Goal: Task Accomplishment & Management: Manage account settings

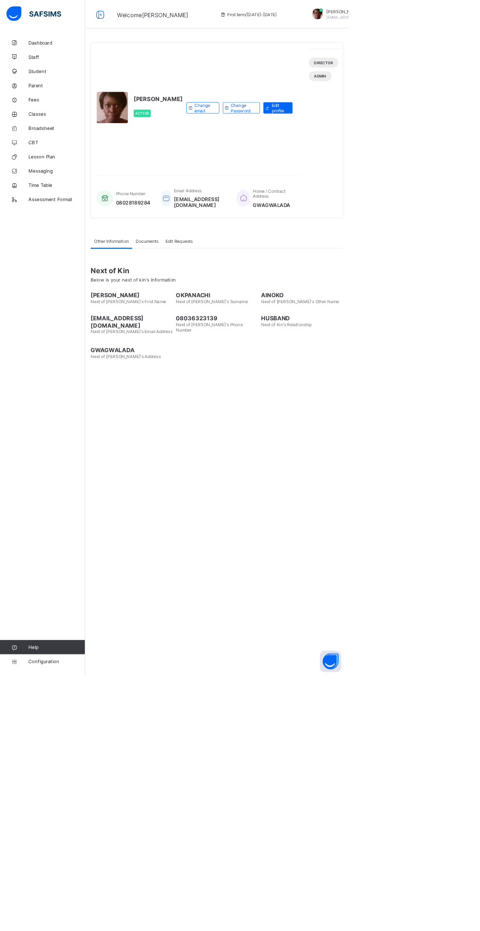
click at [49, 140] on span "Fees" at bounding box center [78, 137] width 78 height 8
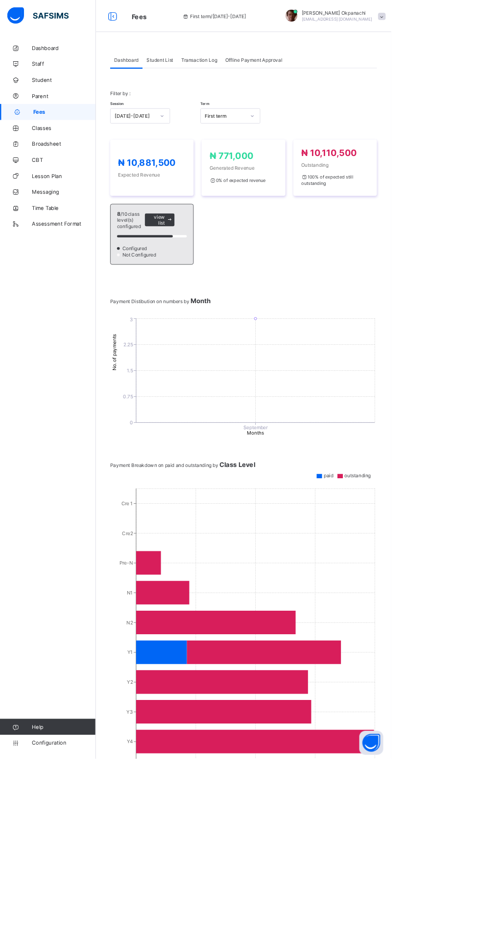
click at [202, 71] on span "Student List" at bounding box center [196, 73] width 33 height 7
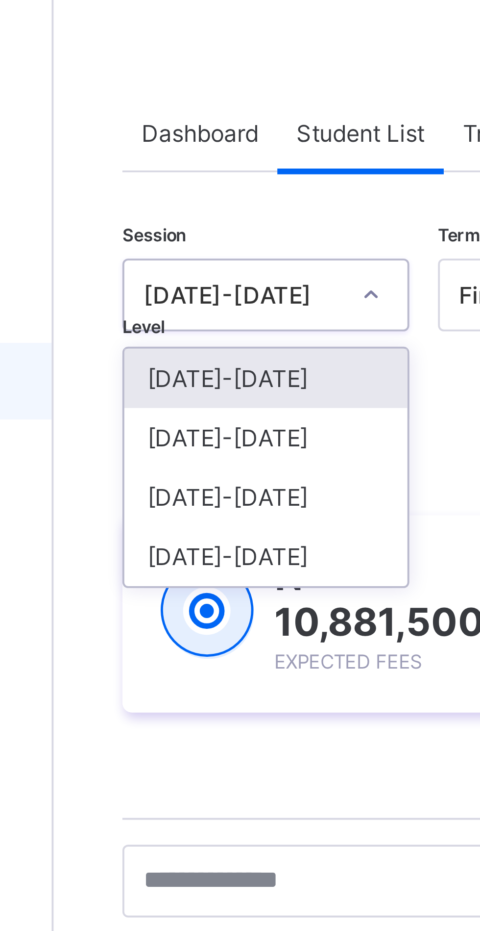
click at [166, 152] on div "[DATE]-[DATE]" at bounding box center [172, 151] width 73 height 15
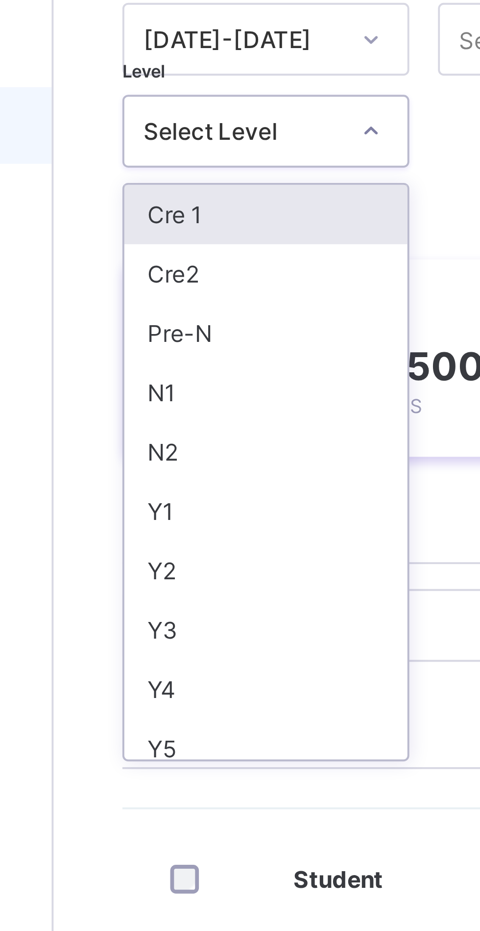
scroll to position [2, 0]
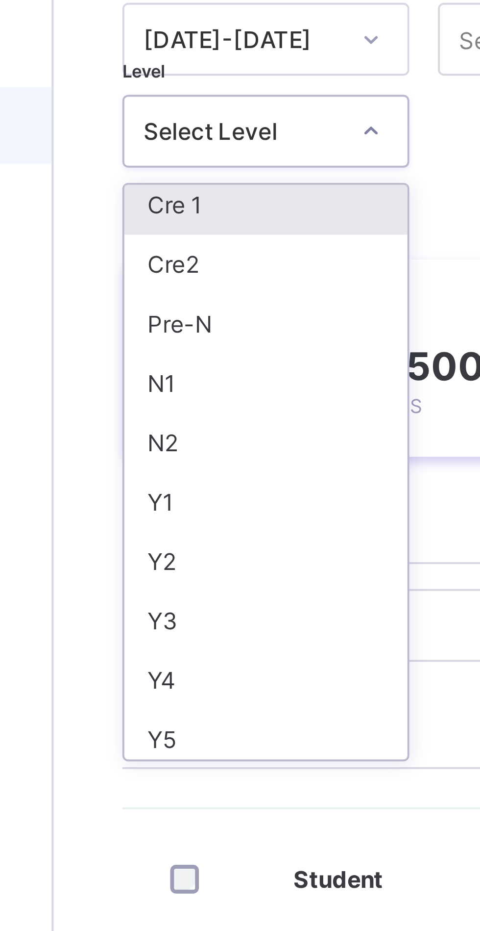
click at [158, 232] on div "Y1" at bounding box center [172, 233] width 73 height 15
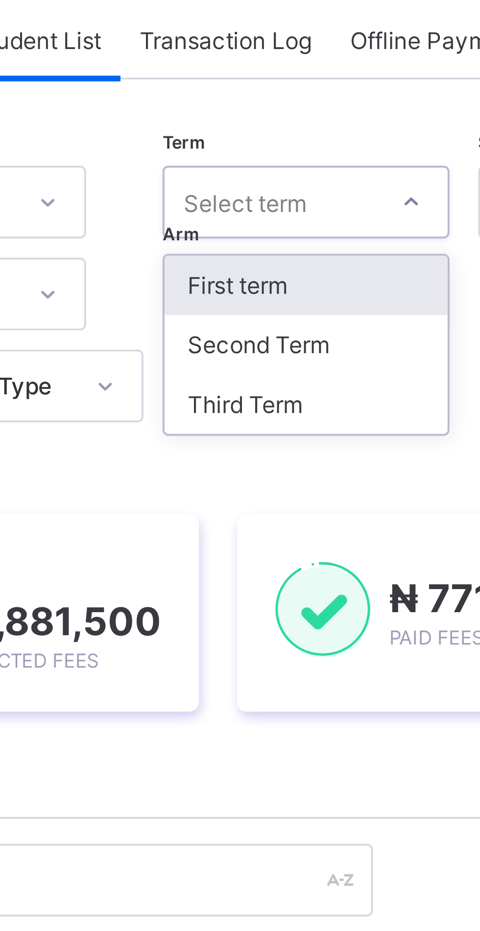
click at [261, 168] on div "Third Term" at bounding box center [265, 166] width 73 height 15
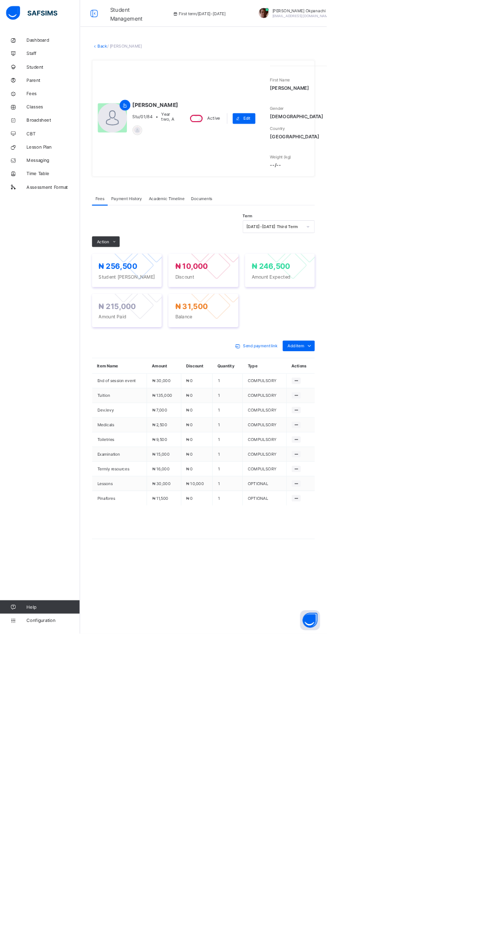
click at [156, 71] on link "Back" at bounding box center [151, 67] width 14 height 7
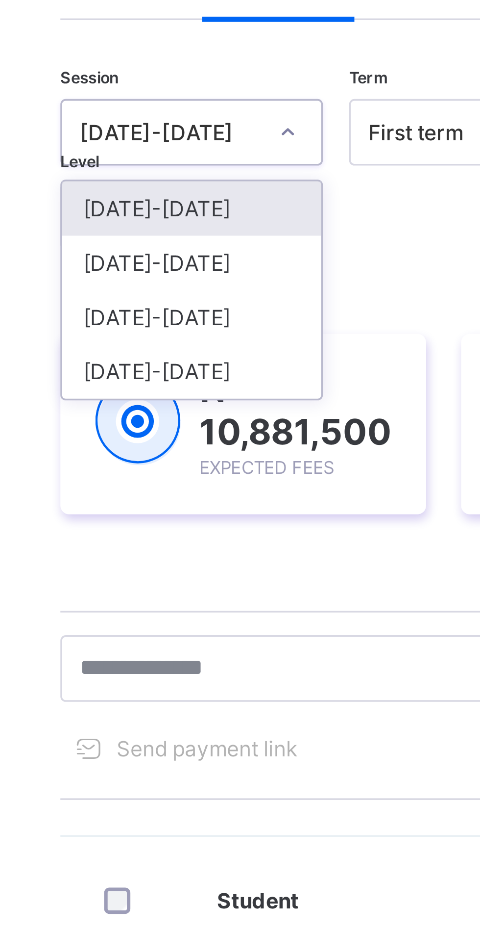
click at [171, 150] on div "[DATE]-[DATE]" at bounding box center [172, 151] width 73 height 15
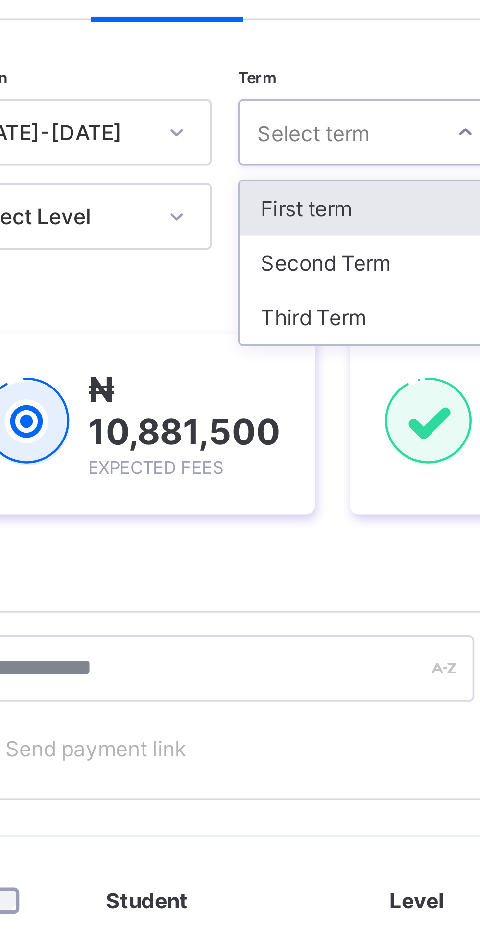
click at [245, 165] on div "Third Term" at bounding box center [253, 166] width 73 height 15
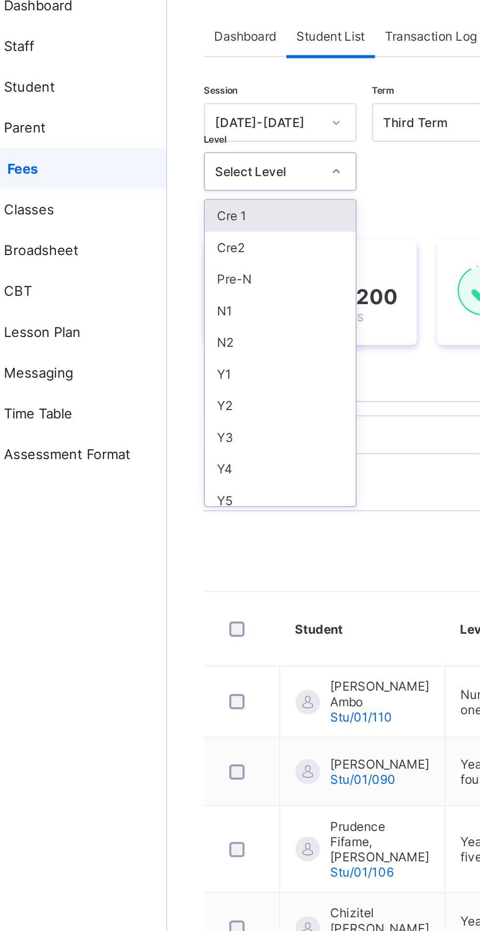
click at [177, 232] on div "Y1" at bounding box center [172, 235] width 73 height 15
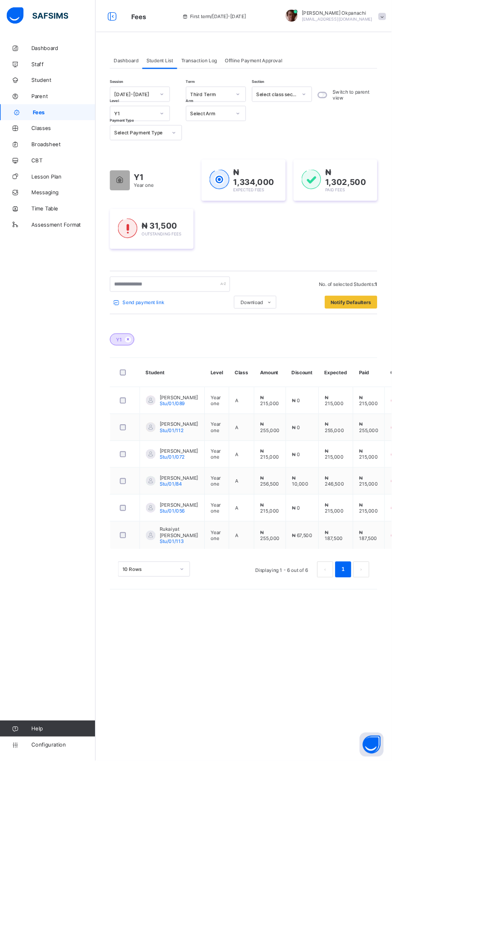
click at [429, 371] on span "Notify Defaulters" at bounding box center [431, 369] width 50 height 7
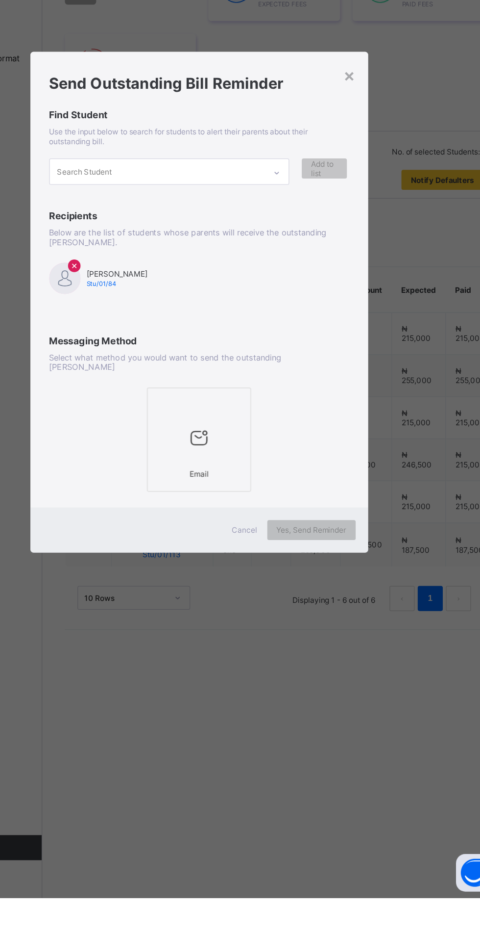
click at [251, 580] on icon at bounding box center [240, 571] width 21 height 18
click at [355, 647] on span "Yes, Send Reminder" at bounding box center [328, 642] width 54 height 7
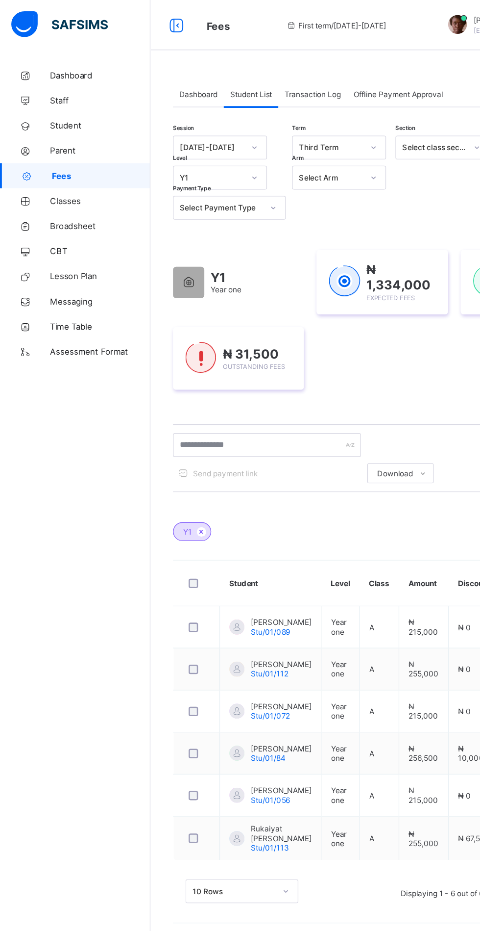
click at [53, 114] on span "Parent" at bounding box center [78, 118] width 78 height 8
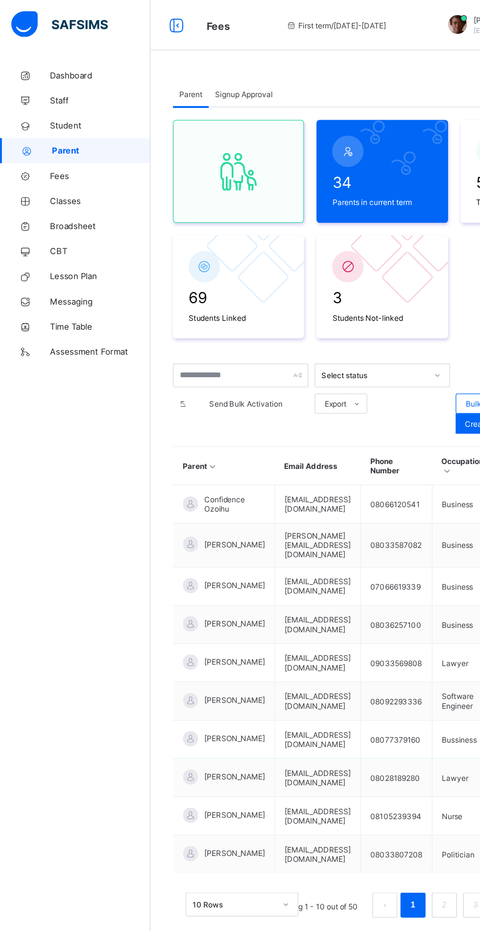
click at [251, 487] on td "eugeniankem@yahoo.com" at bounding box center [248, 488] width 67 height 30
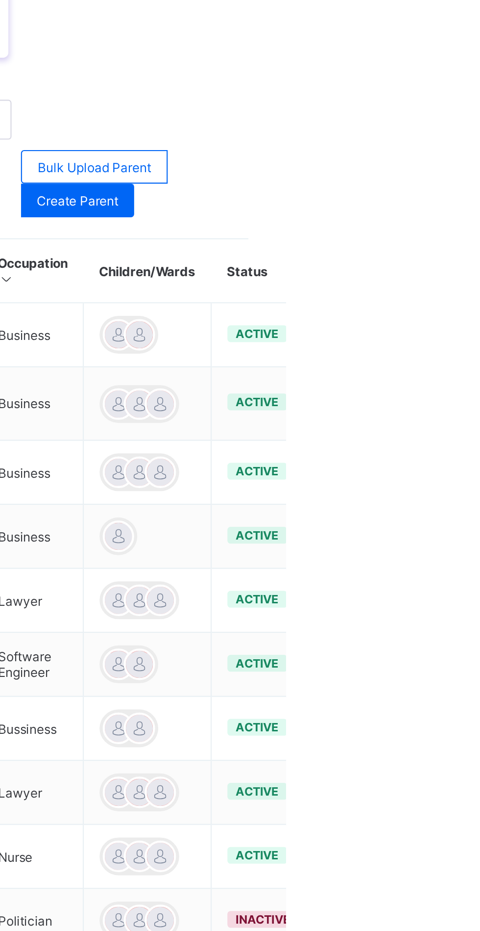
click at [0, 0] on div "Link Children" at bounding box center [0, 0] width 0 height 0
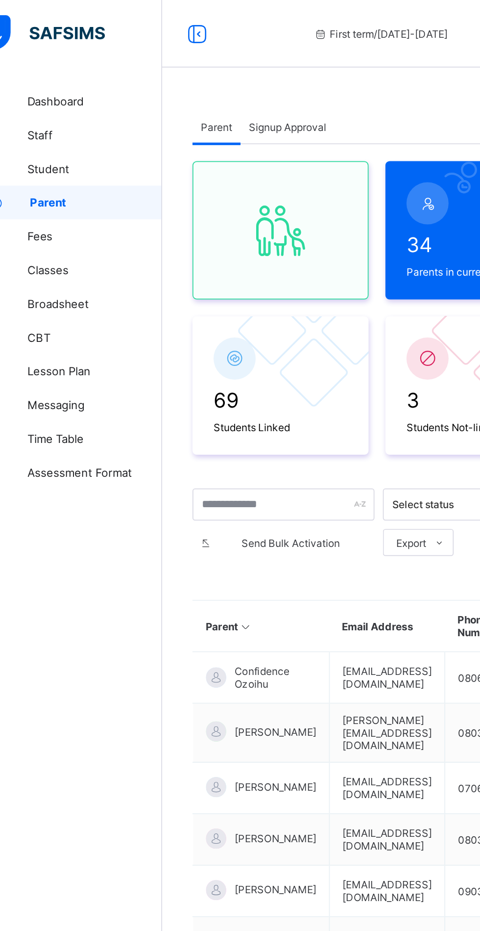
click at [78, 135] on span "Fees" at bounding box center [78, 137] width 78 height 8
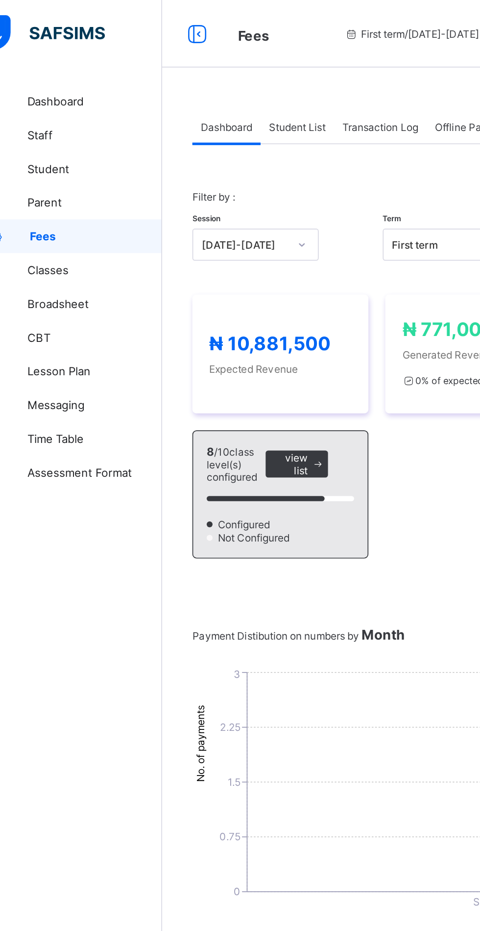
click at [198, 74] on span "Student List" at bounding box center [196, 73] width 33 height 7
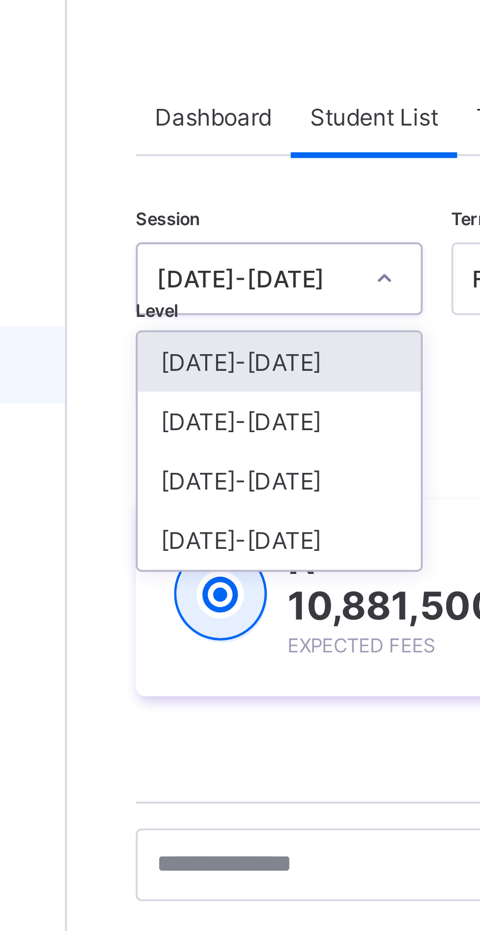
click at [177, 153] on div "[DATE]-[DATE]" at bounding box center [172, 151] width 73 height 15
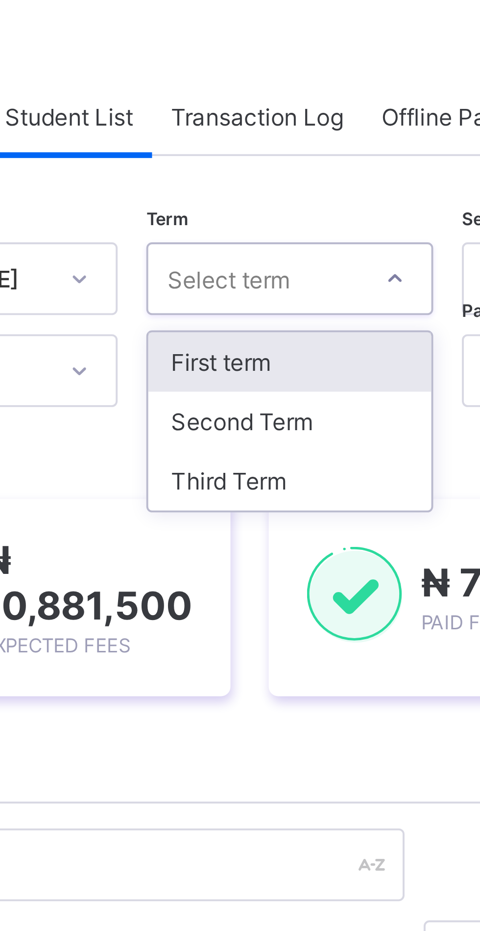
click at [246, 166] on div "Third Term" at bounding box center [253, 166] width 73 height 15
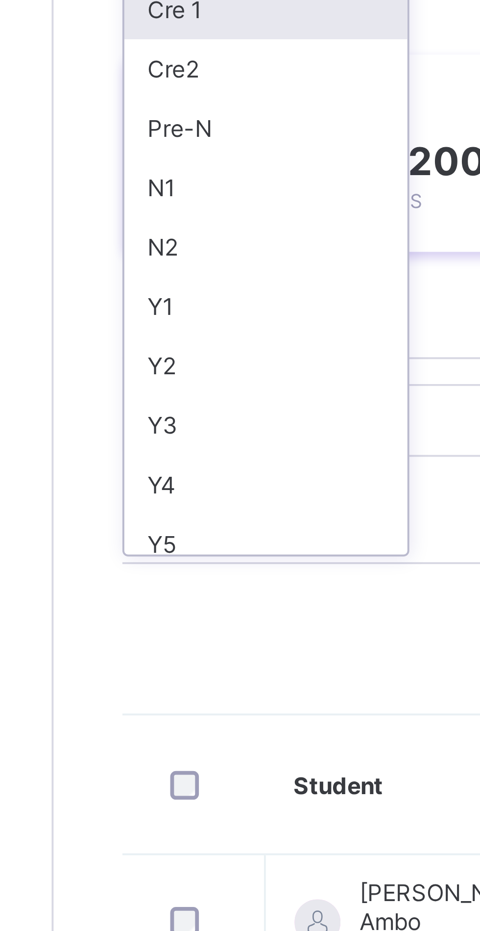
click at [147, 234] on div "Y1" at bounding box center [172, 235] width 73 height 15
